Goal: Information Seeking & Learning: Learn about a topic

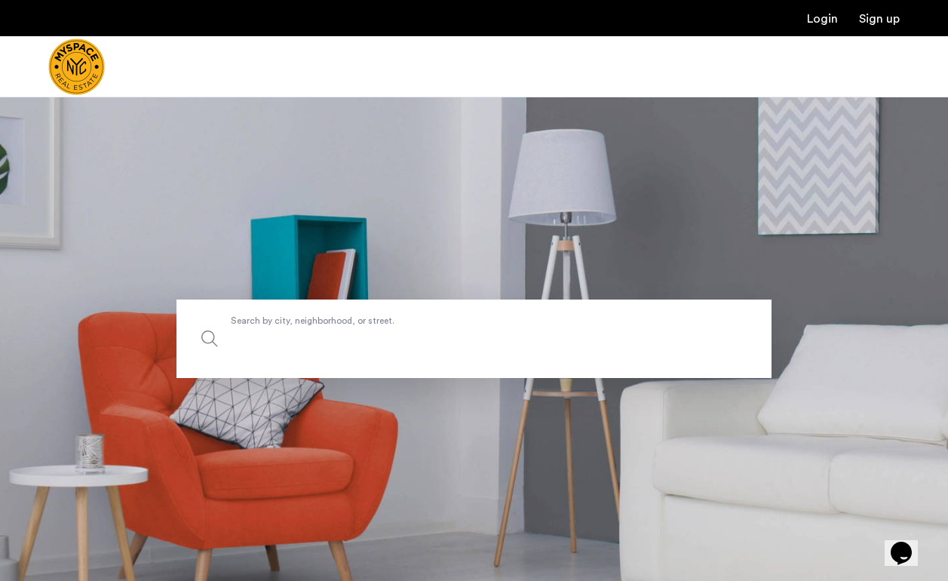
click at [438, 353] on input "Search by city, neighborhood, or street." at bounding box center [474, 338] width 595 height 78
type input "**********"
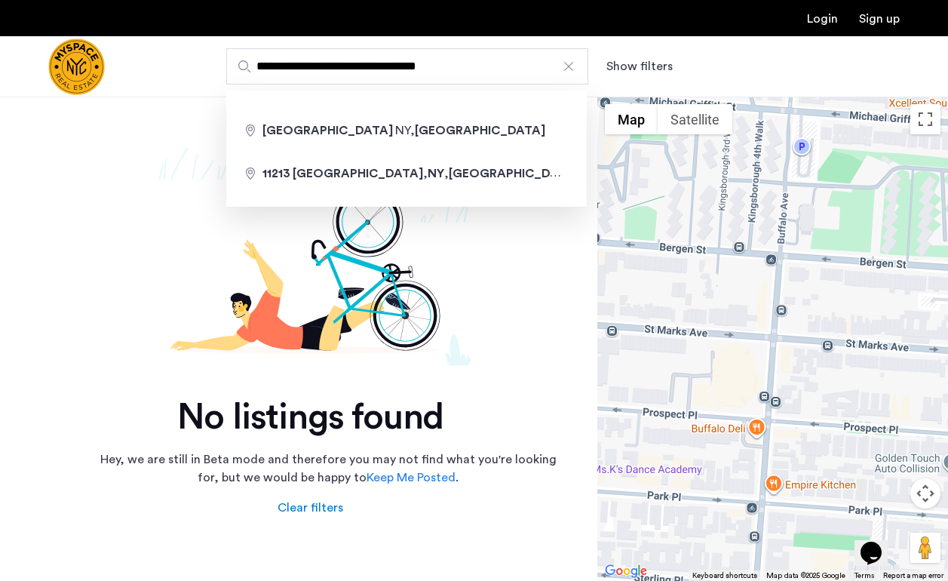
click at [334, 59] on input "**********" at bounding box center [407, 66] width 362 height 36
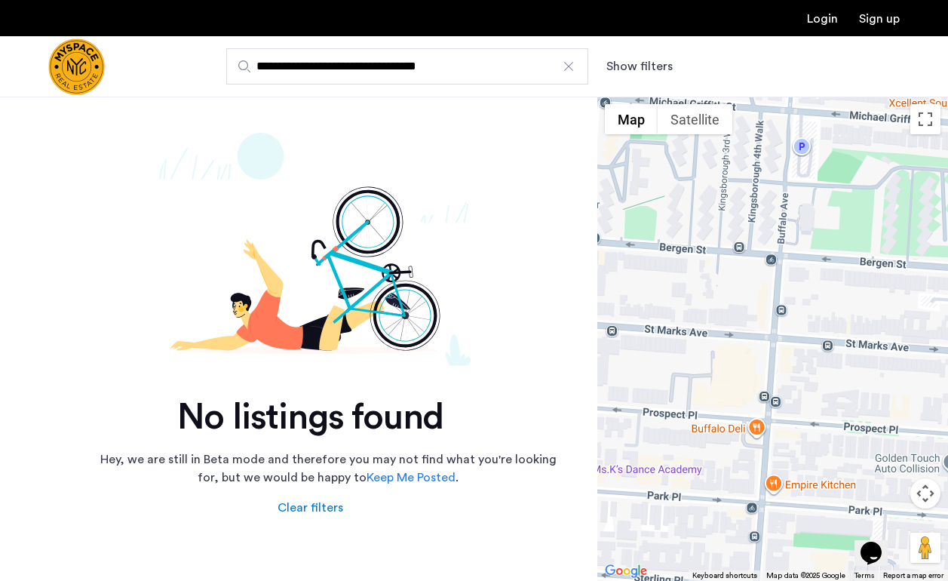
type input "**********"
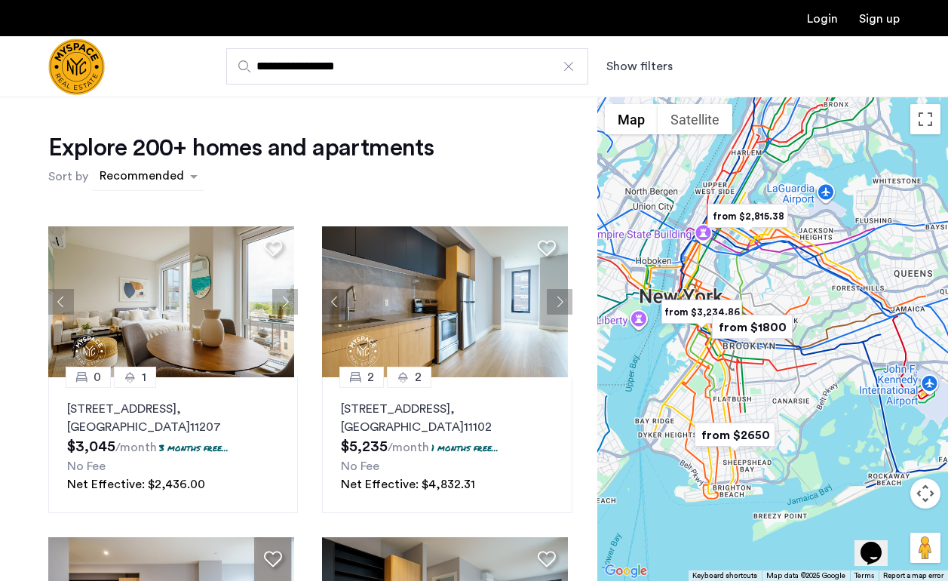
click at [161, 188] on div "sort-apartment" at bounding box center [141, 178] width 89 height 20
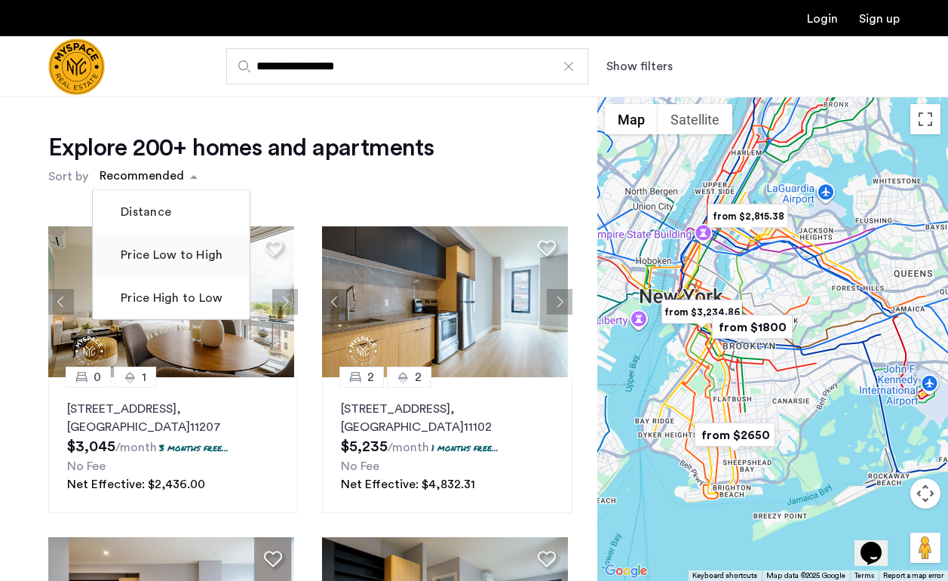
click at [167, 256] on label "Price Low to High" at bounding box center [170, 255] width 105 height 18
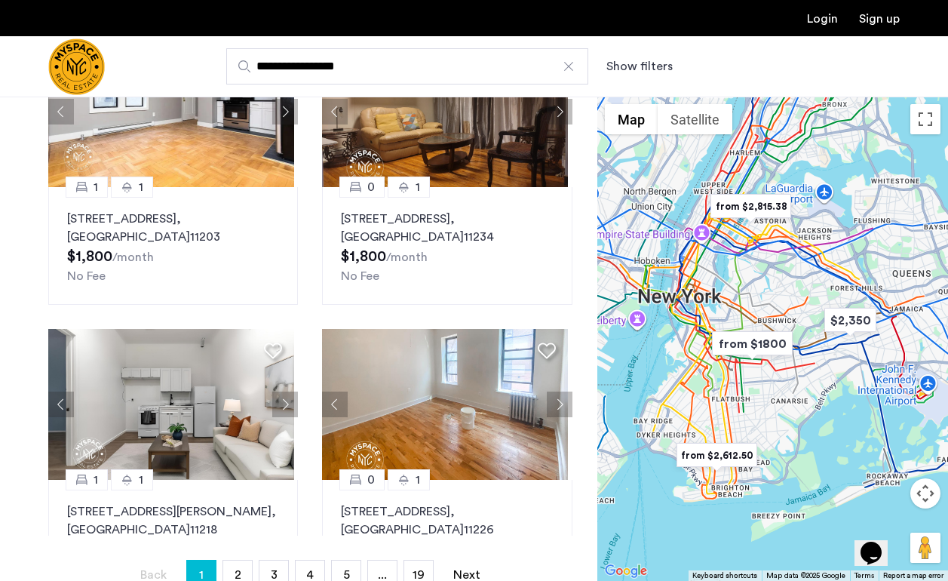
click at [650, 71] on button "Show filters" at bounding box center [640, 66] width 66 height 18
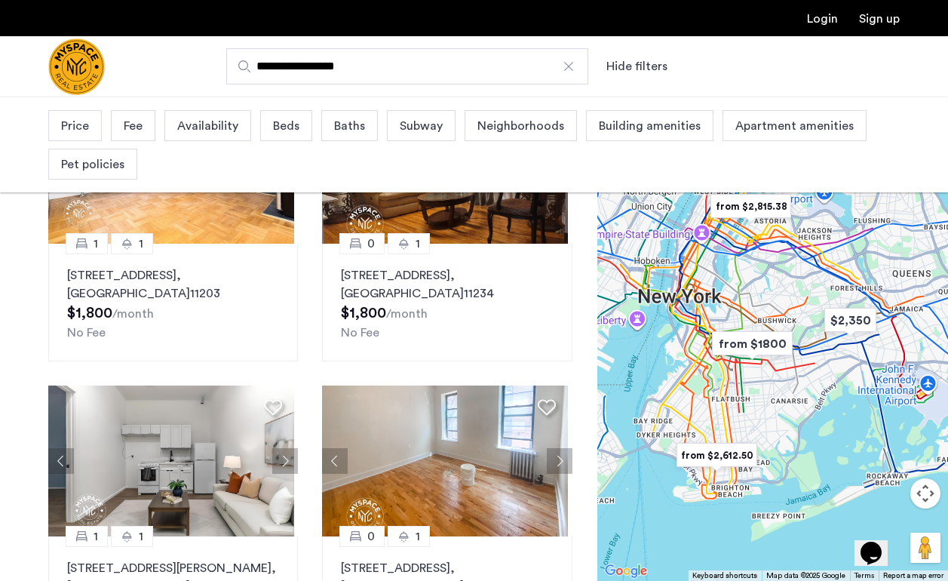
click at [281, 121] on span "Beds" at bounding box center [286, 126] width 26 height 18
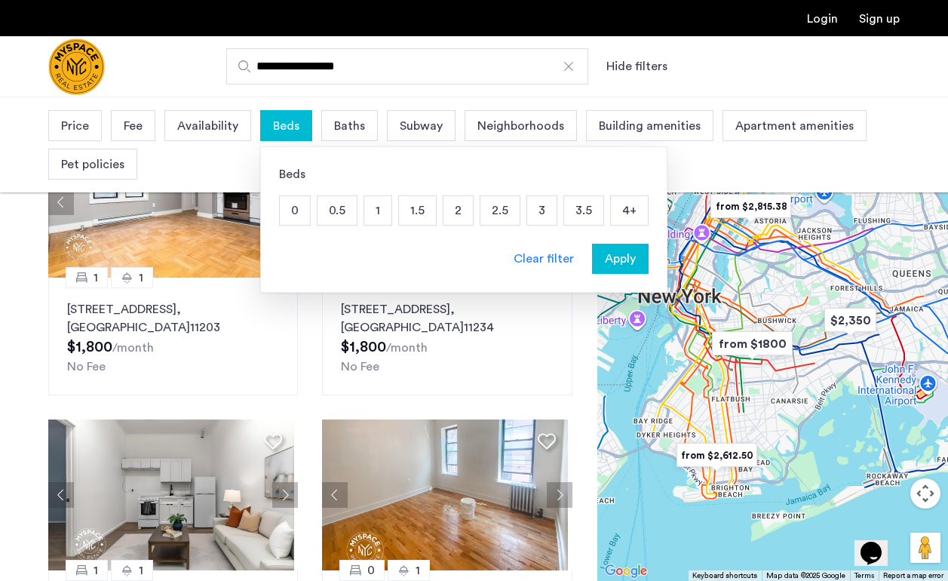
click at [532, 208] on p "3" at bounding box center [541, 210] width 29 height 29
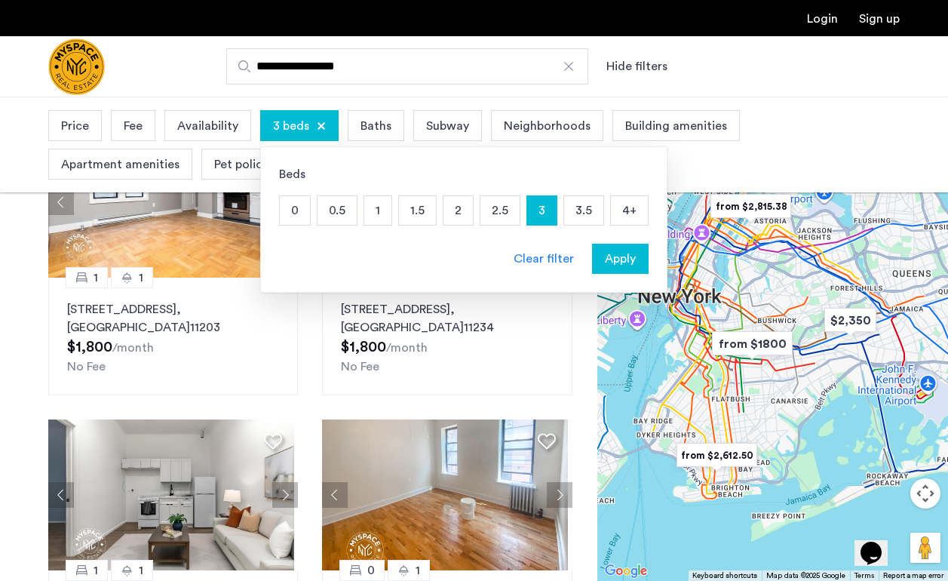
click at [622, 263] on span "Apply" at bounding box center [620, 259] width 31 height 18
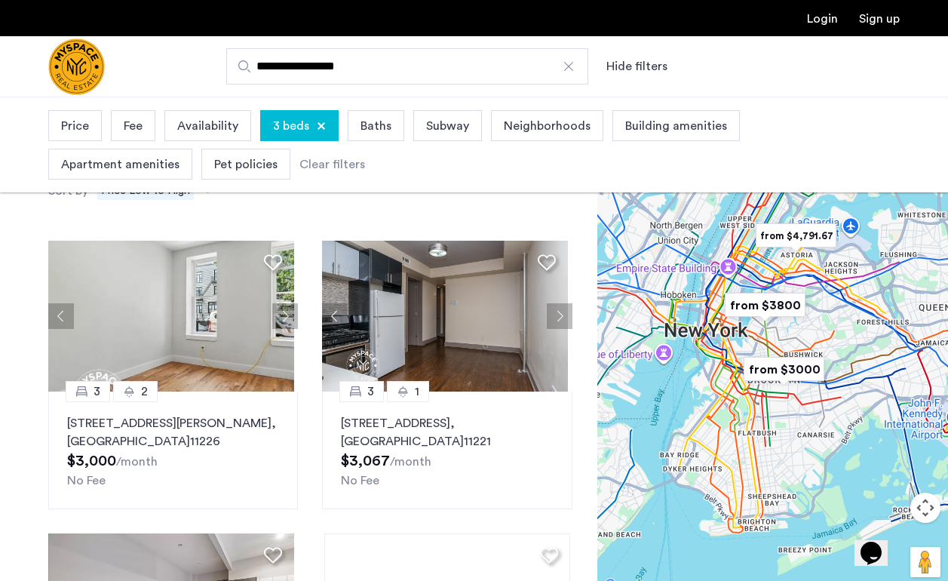
scroll to position [99, 0]
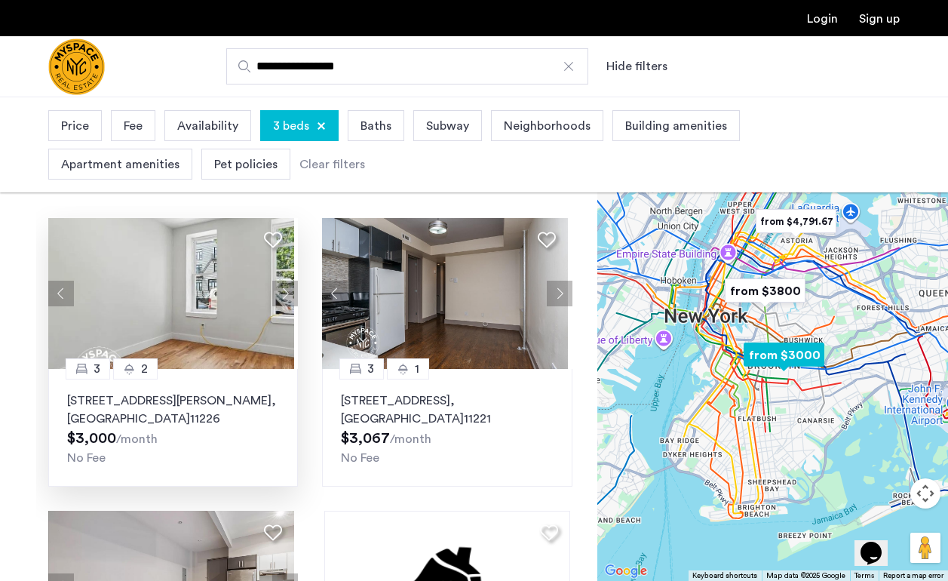
click at [282, 292] on button "Next apartment" at bounding box center [285, 294] width 26 height 26
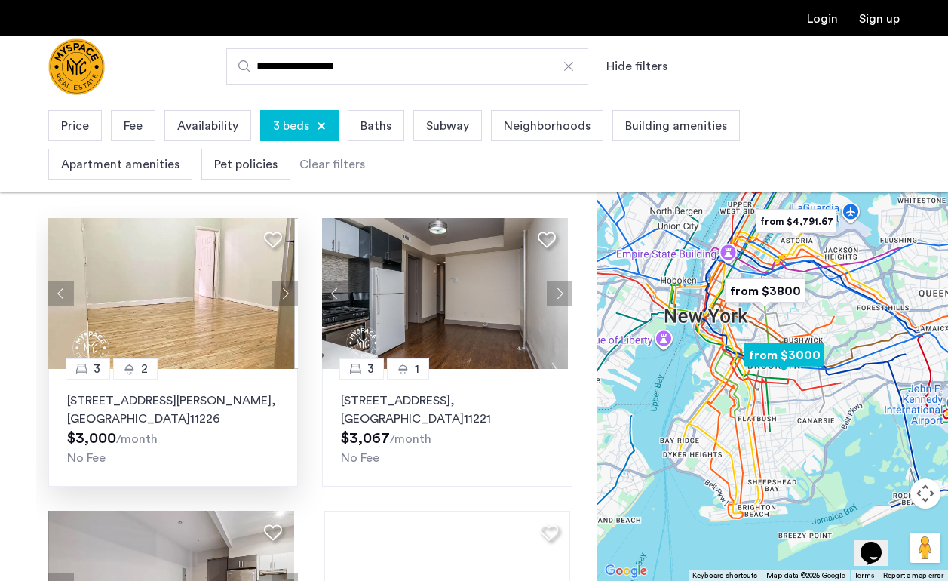
click at [280, 290] on button "Next apartment" at bounding box center [285, 294] width 26 height 26
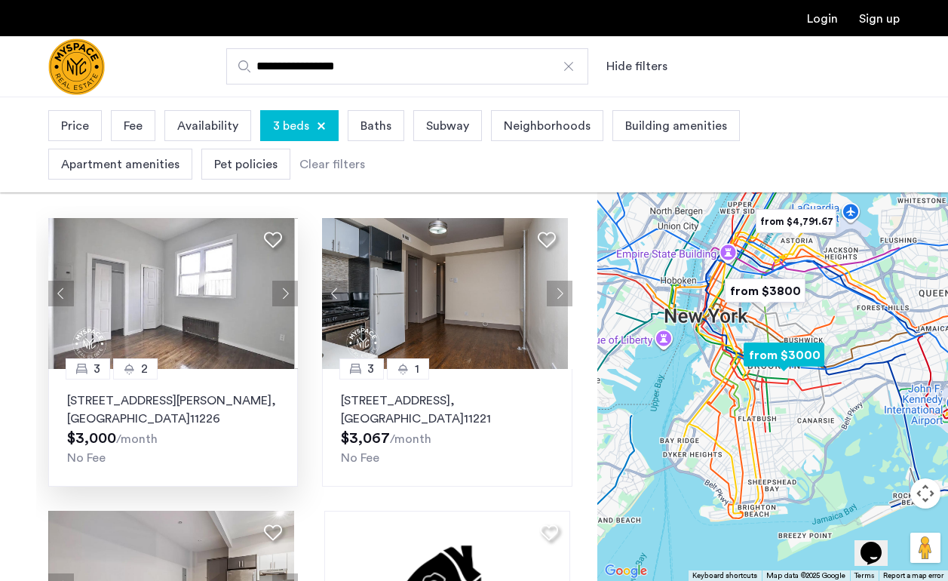
click at [280, 290] on button "Next apartment" at bounding box center [285, 294] width 26 height 26
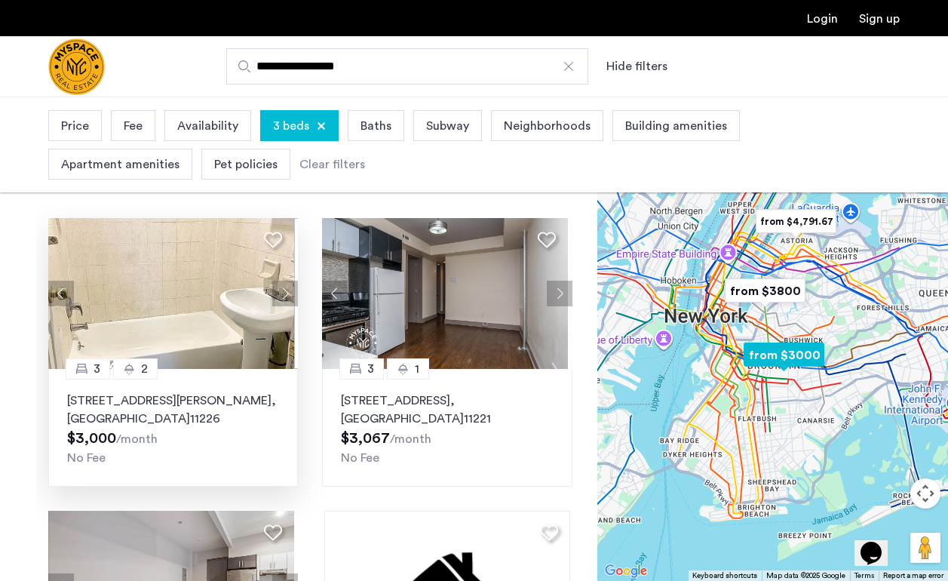
click at [280, 290] on button "Next apartment" at bounding box center [285, 294] width 26 height 26
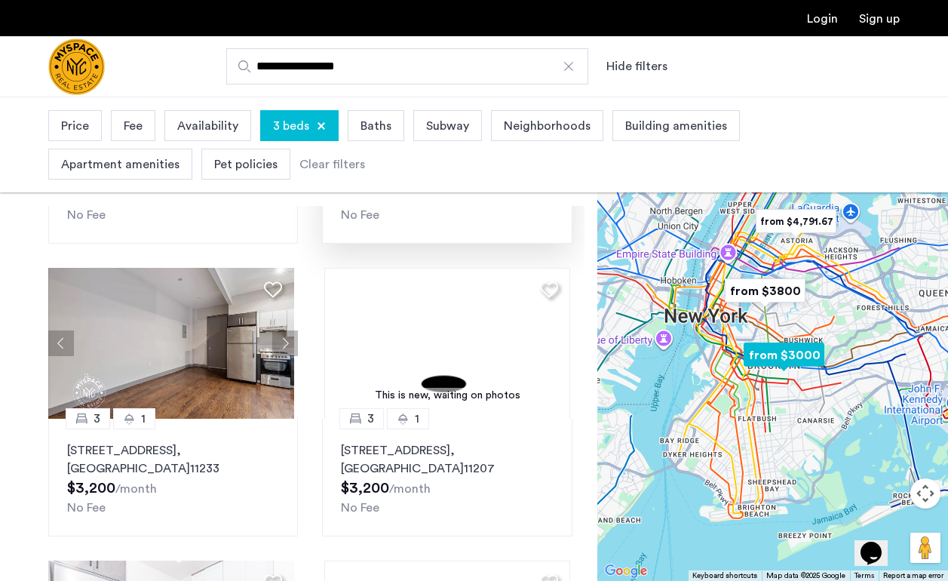
scroll to position [250, 0]
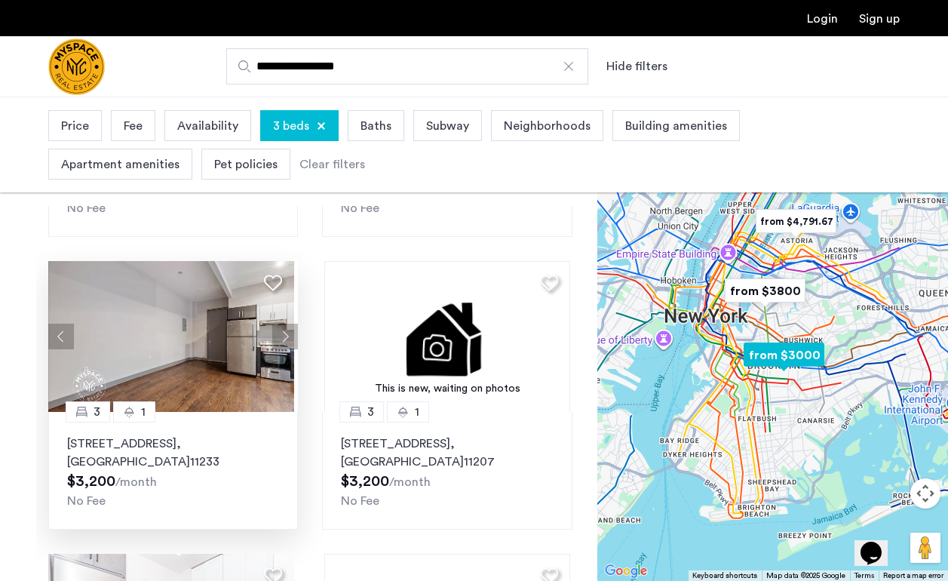
click at [284, 324] on button "Next apartment" at bounding box center [285, 337] width 26 height 26
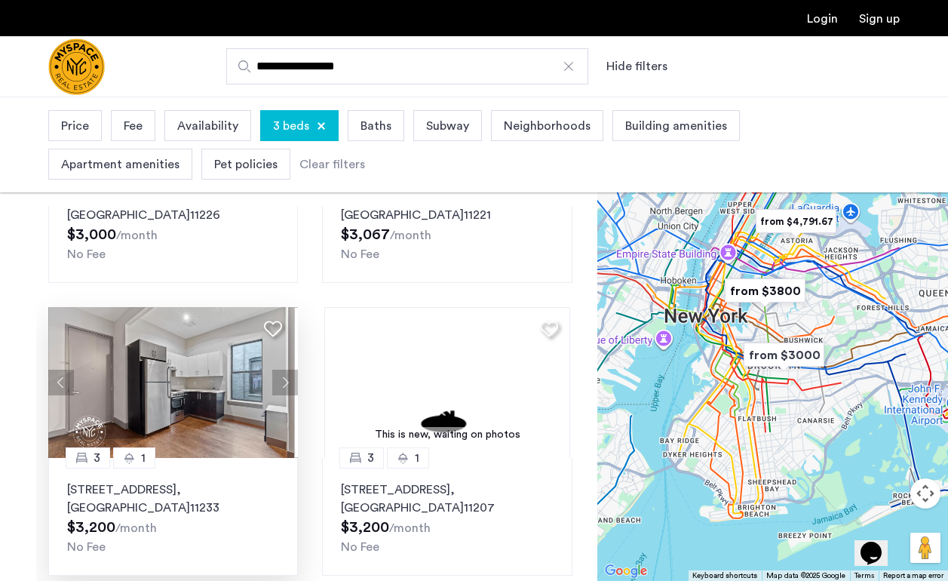
scroll to position [0, 0]
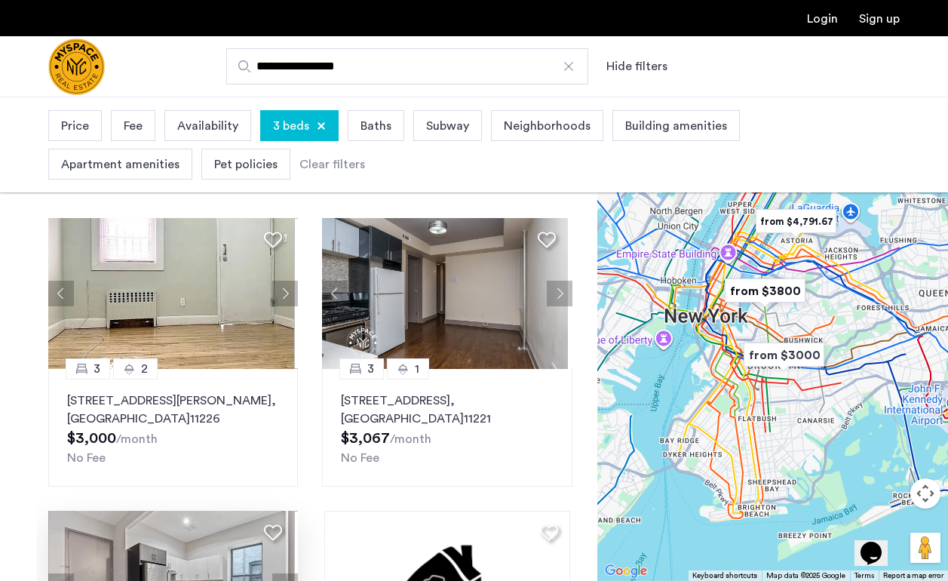
click at [106, 60] on div at bounding box center [122, 66] width 148 height 60
click at [78, 69] on img "Cazamio Logo" at bounding box center [76, 66] width 57 height 57
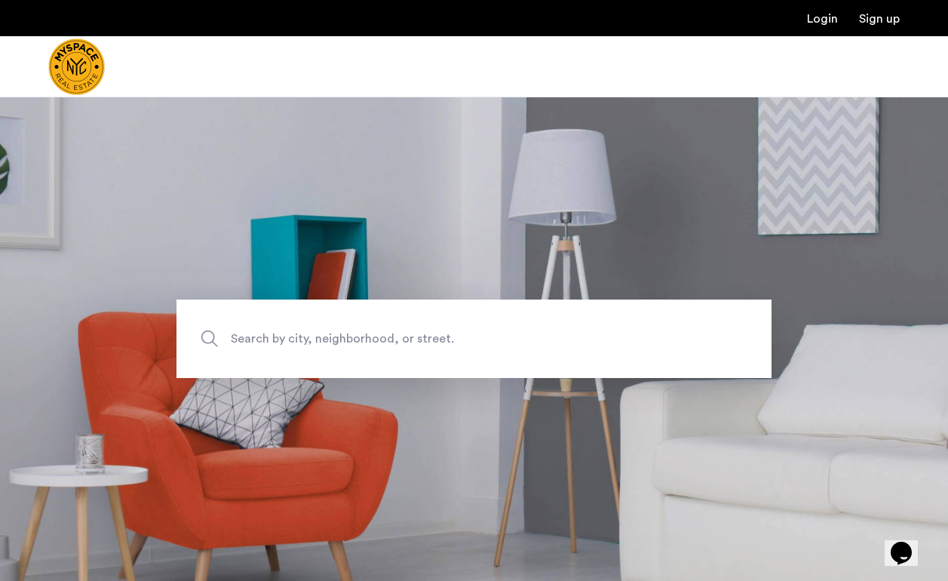
click at [86, 59] on img "Cazamio Logo" at bounding box center [76, 66] width 57 height 57
click at [79, 69] on img "Cazamio Logo" at bounding box center [76, 66] width 57 height 57
